Goal: Task Accomplishment & Management: Use online tool/utility

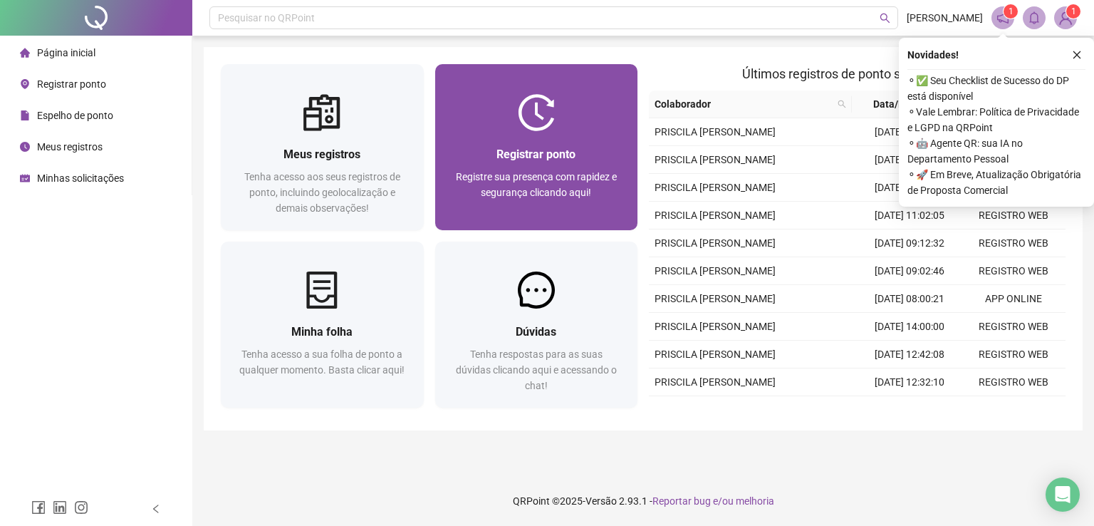
click at [538, 135] on div "Registrar ponto Registre sua presença com rapidez e segurança clicando aqui!" at bounding box center [536, 180] width 203 height 99
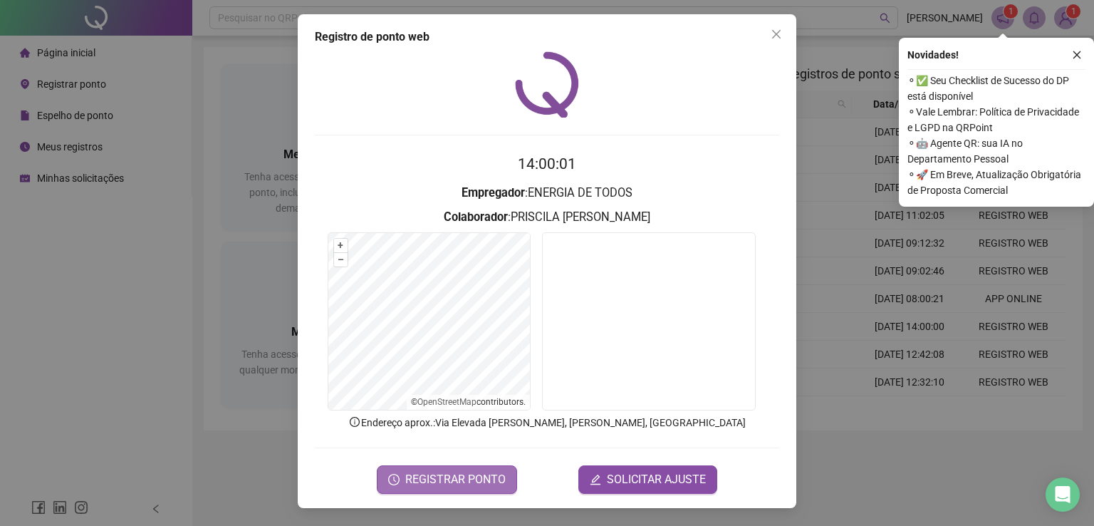
click at [469, 476] on span "REGISTRAR PONTO" at bounding box center [455, 479] width 100 height 17
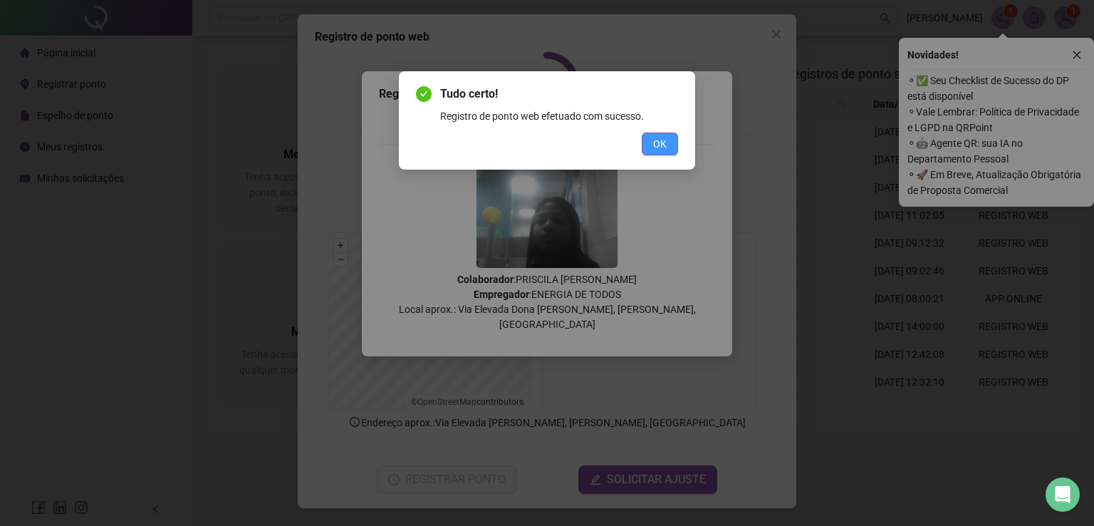
click at [659, 141] on span "OK" at bounding box center [660, 144] width 14 height 16
